Goal: Share content: Share content

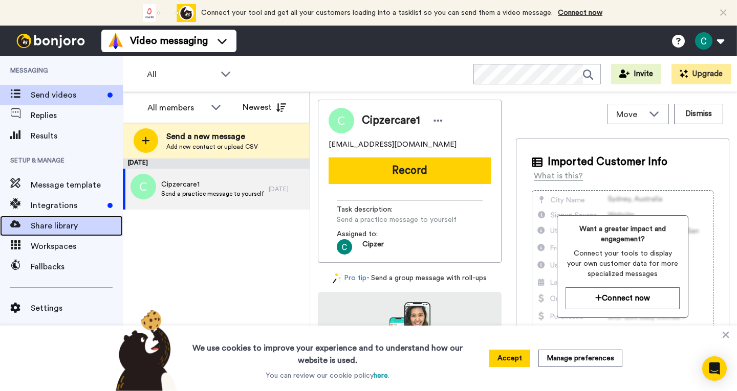
click at [54, 227] on span "Share library" at bounding box center [77, 226] width 92 height 12
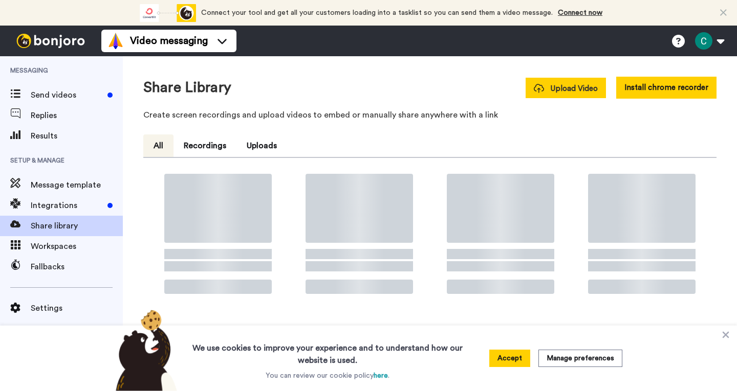
click at [553, 88] on span "Upload Video" at bounding box center [566, 88] width 64 height 11
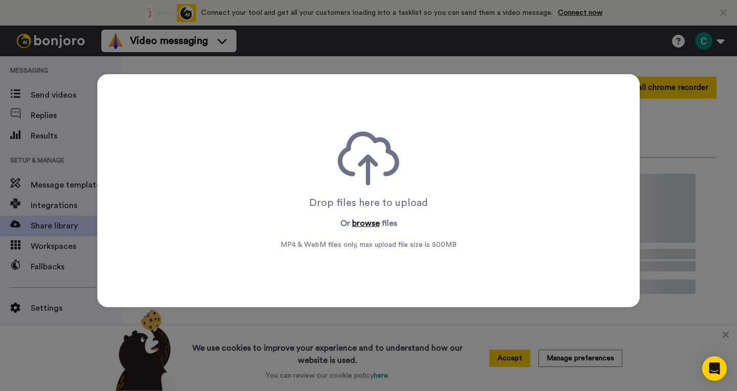
click at [356, 221] on button "browse" at bounding box center [366, 223] width 28 height 12
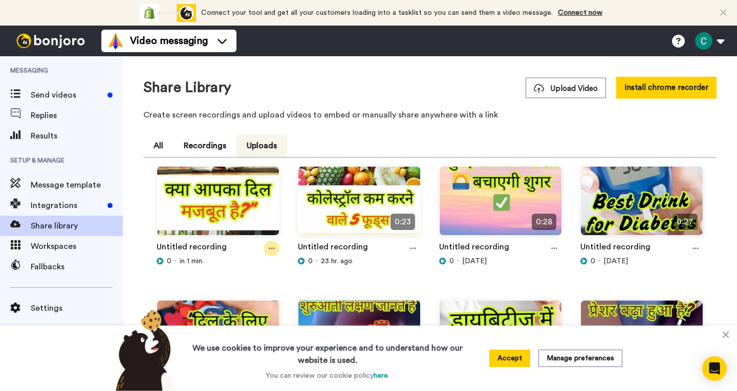
click at [272, 248] on icon at bounding box center [272, 248] width 6 height 7
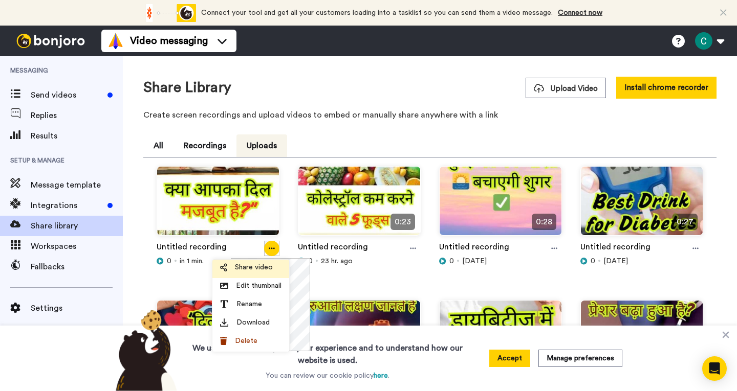
click at [253, 269] on span "Share video" at bounding box center [254, 267] width 38 height 10
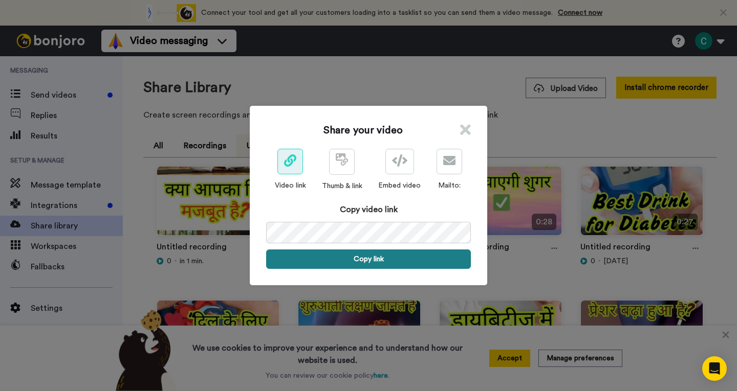
click at [379, 256] on button "Copy link" at bounding box center [368, 259] width 205 height 19
